Goal: Find specific page/section: Find specific page/section

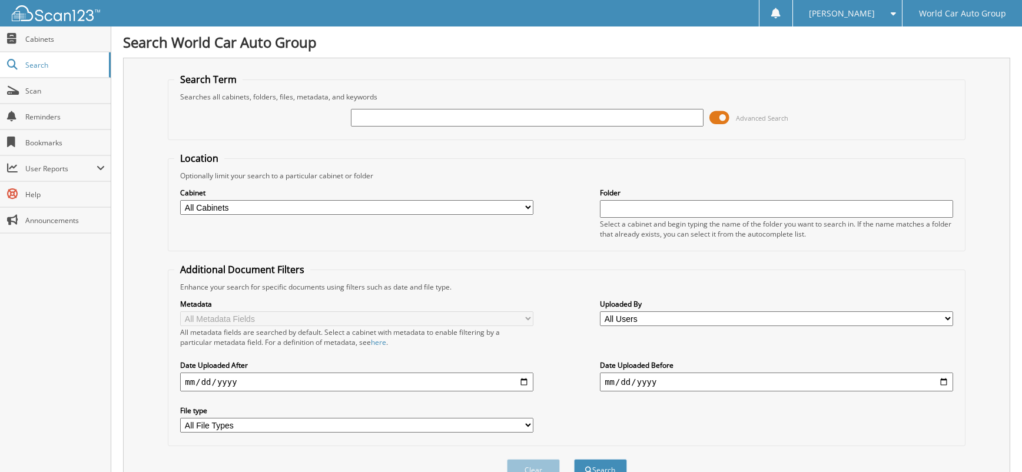
click at [458, 115] on input "text" at bounding box center [527, 118] width 353 height 18
type input "128987"
click at [574, 459] on button "Search" at bounding box center [600, 470] width 53 height 22
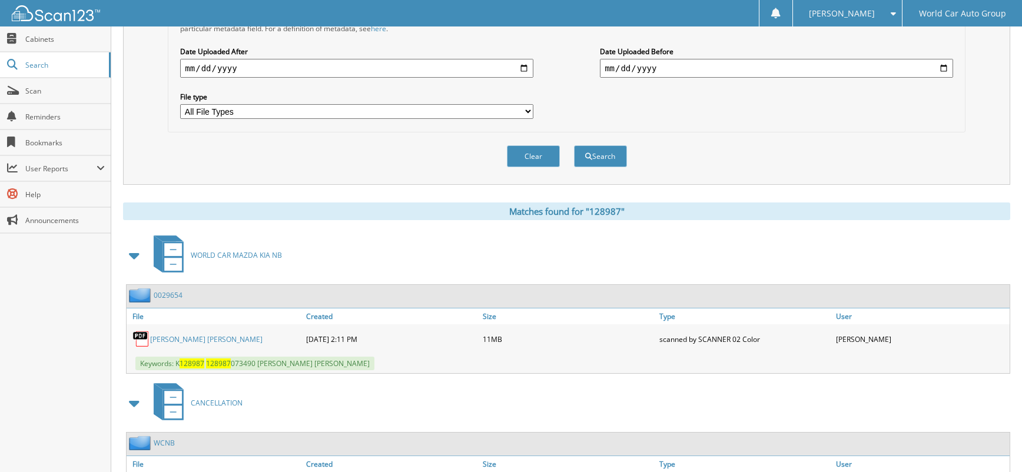
scroll to position [393, 0]
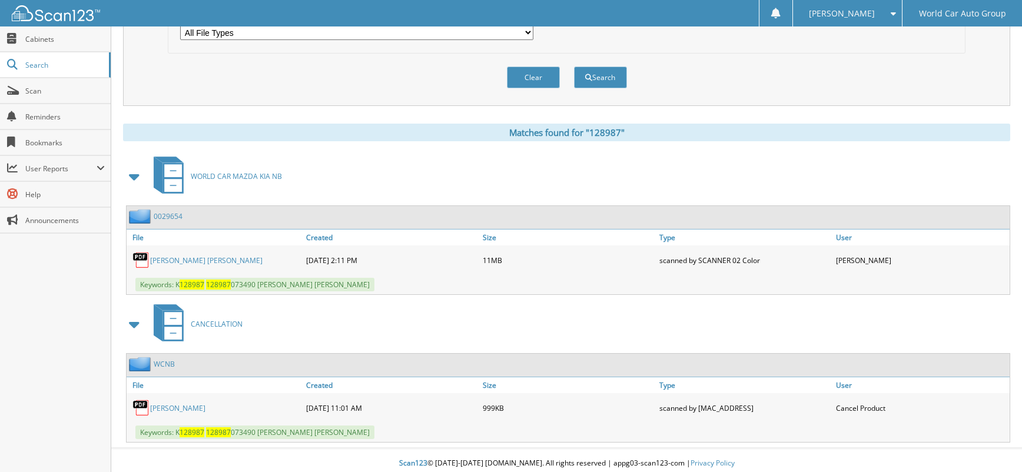
click at [177, 411] on link "RYAN WILLIE" at bounding box center [177, 408] width 55 height 10
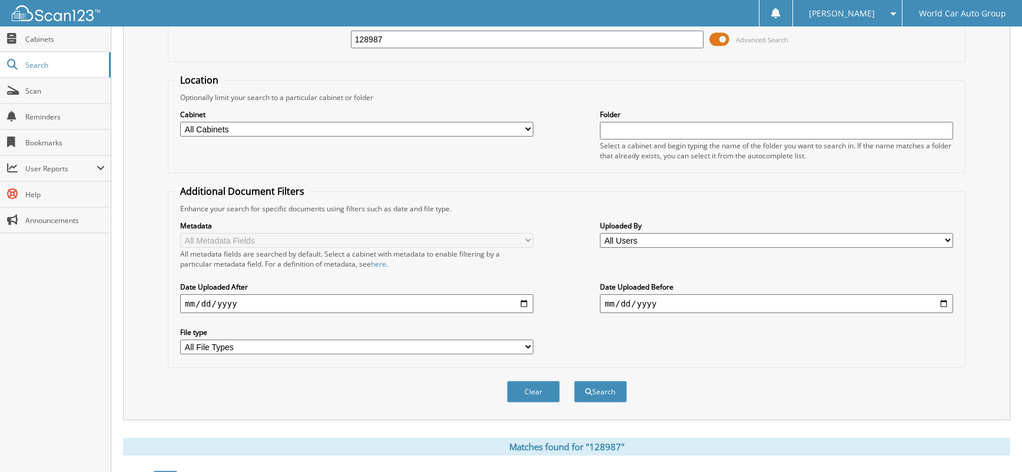
click at [431, 47] on input "128987" at bounding box center [527, 40] width 353 height 18
type input "343464"
click at [574, 381] on button "Search" at bounding box center [600, 392] width 53 height 22
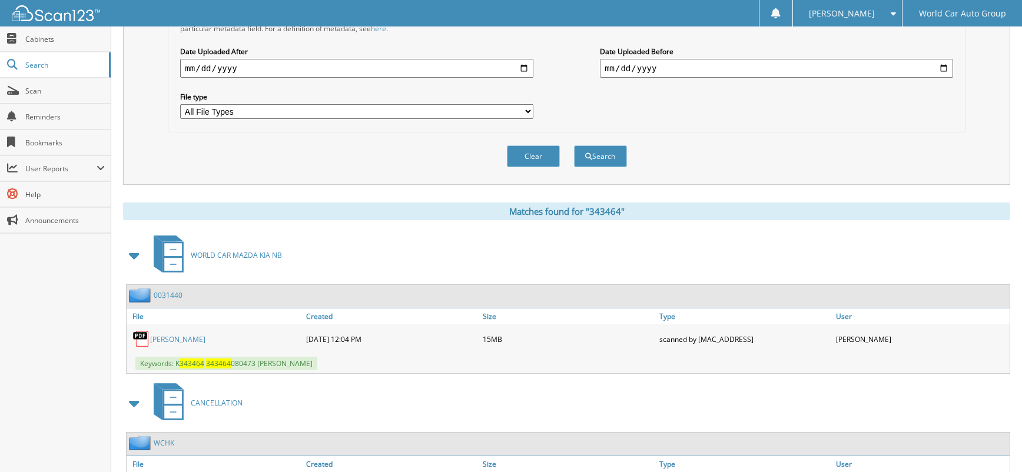
scroll to position [393, 0]
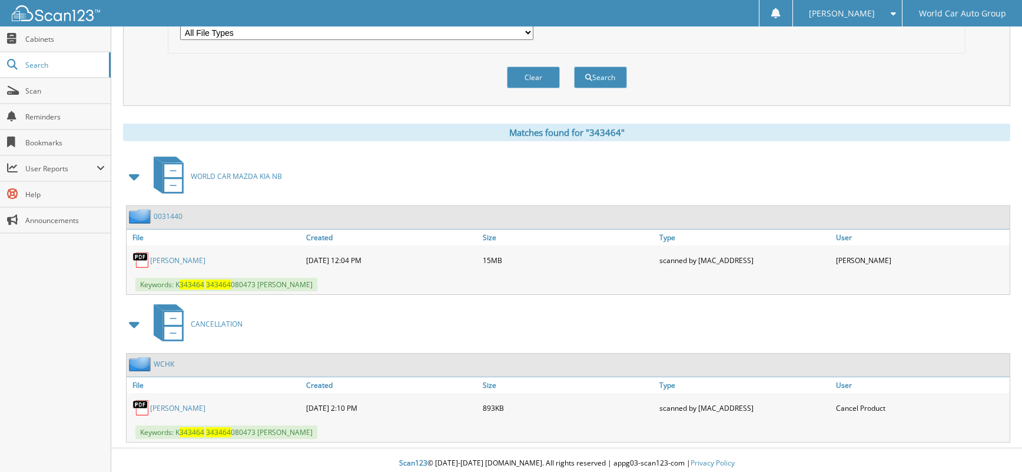
click at [196, 408] on link "ISAAC MARLATT" at bounding box center [177, 408] width 55 height 10
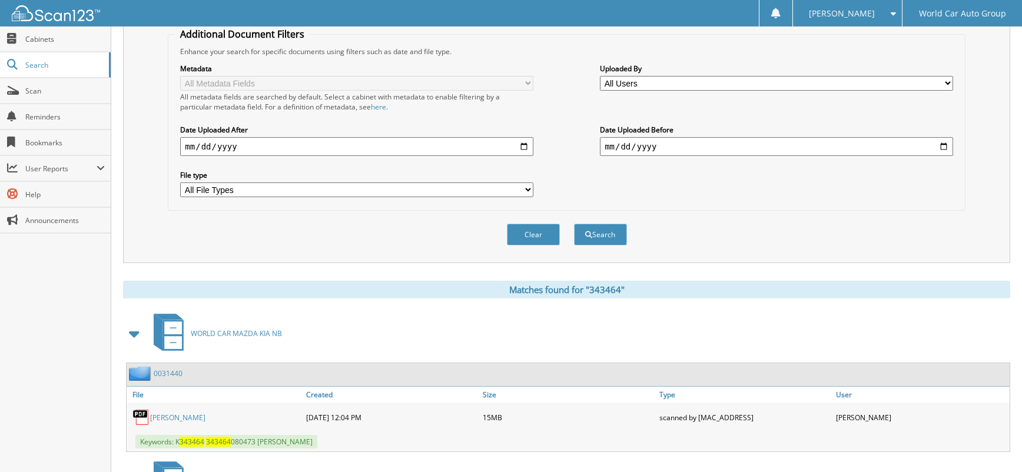
scroll to position [0, 0]
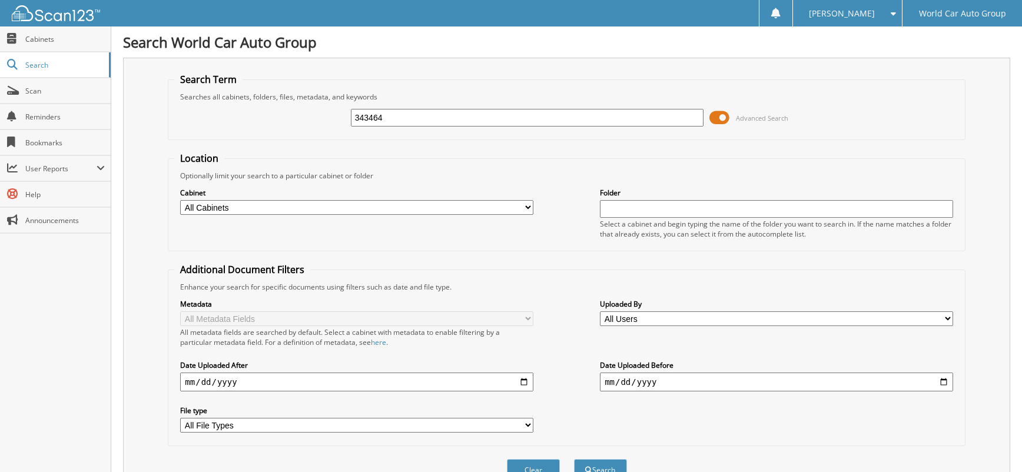
click at [482, 117] on input "343464" at bounding box center [527, 118] width 353 height 18
type input "425176"
click at [574, 459] on button "Search" at bounding box center [600, 470] width 53 height 22
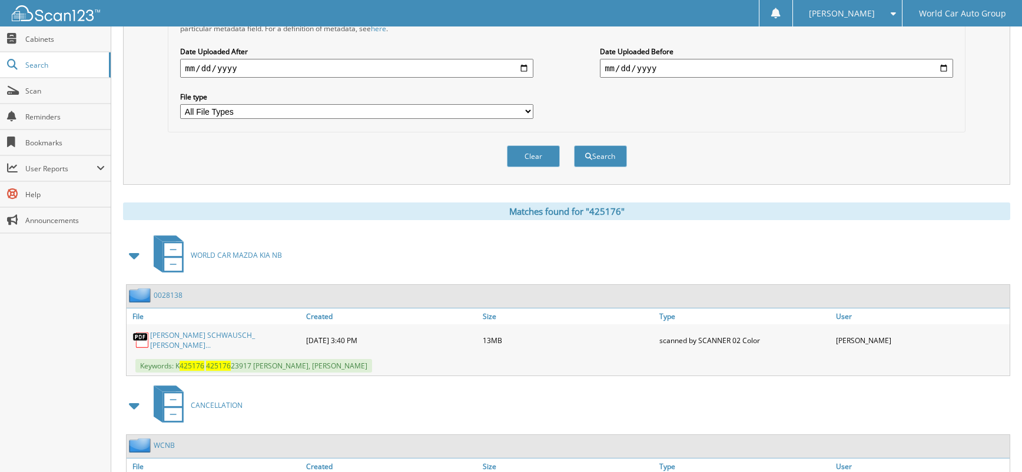
scroll to position [393, 0]
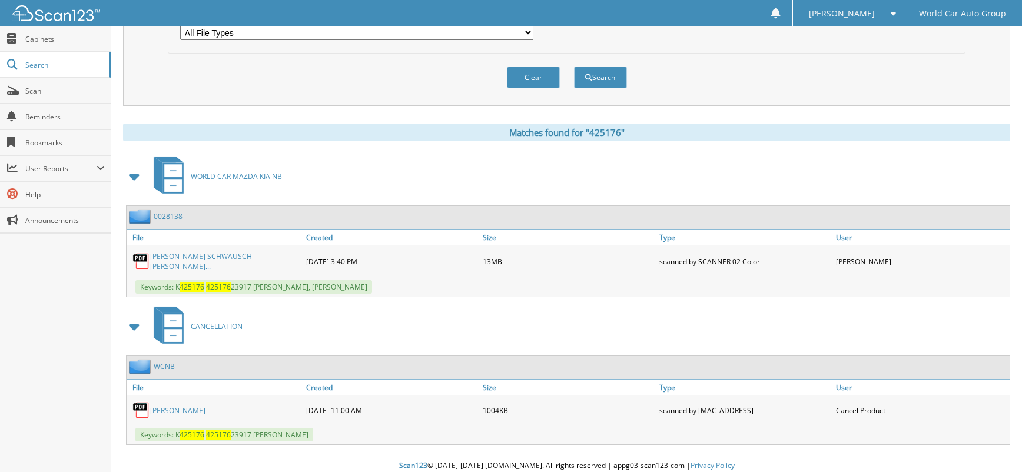
click at [206, 413] on link "[PERSON_NAME]" at bounding box center [177, 411] width 55 height 10
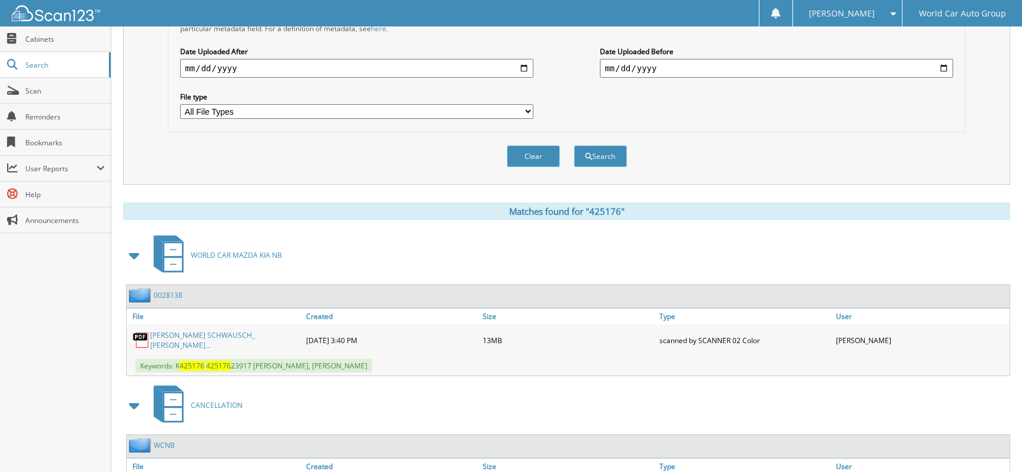
scroll to position [0, 0]
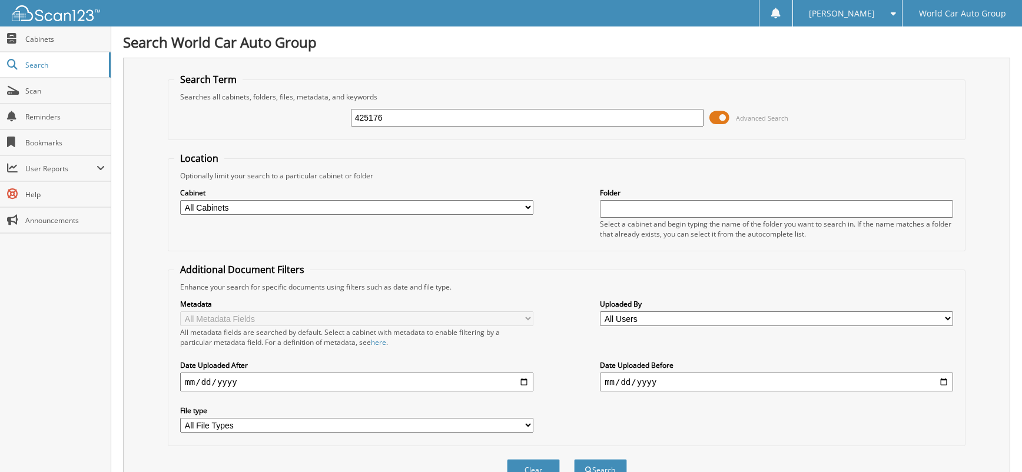
click at [443, 119] on input "425176" at bounding box center [527, 118] width 353 height 18
type input "171550"
click at [574, 459] on button "Search" at bounding box center [600, 470] width 53 height 22
click at [405, 124] on input "171550" at bounding box center [527, 118] width 353 height 18
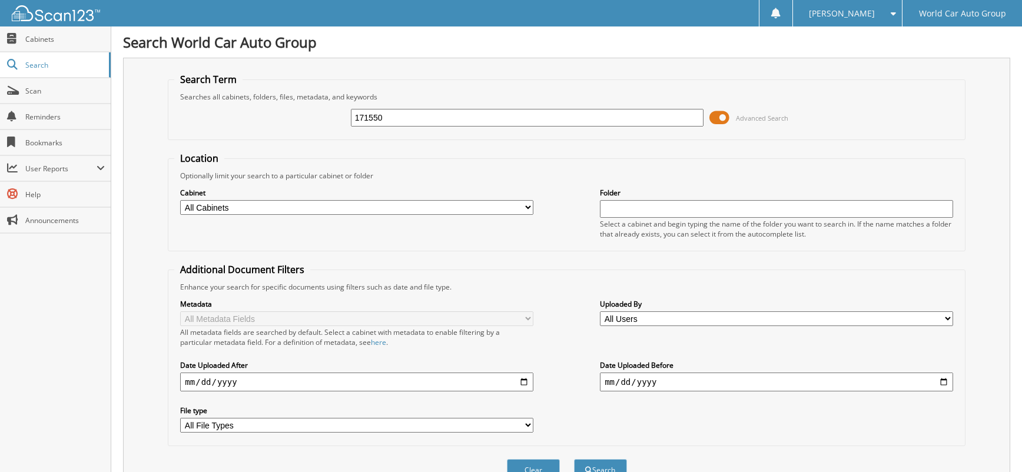
click at [405, 124] on input "171550" at bounding box center [527, 118] width 353 height 18
type input "113873"
click at [574, 459] on button "Search" at bounding box center [600, 470] width 53 height 22
click at [413, 116] on input "113873" at bounding box center [527, 118] width 353 height 18
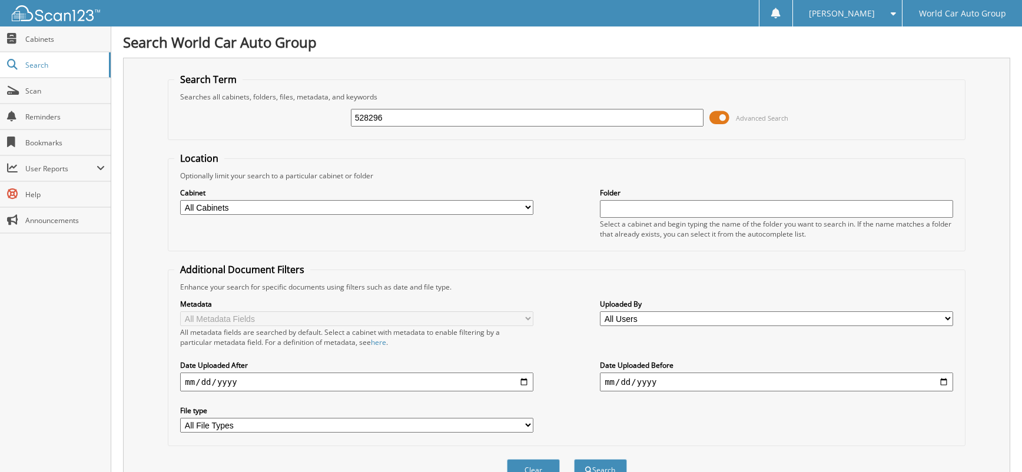
type input "528296"
click at [574, 459] on button "Search" at bounding box center [600, 470] width 53 height 22
